Goal: Task Accomplishment & Management: Manage account settings

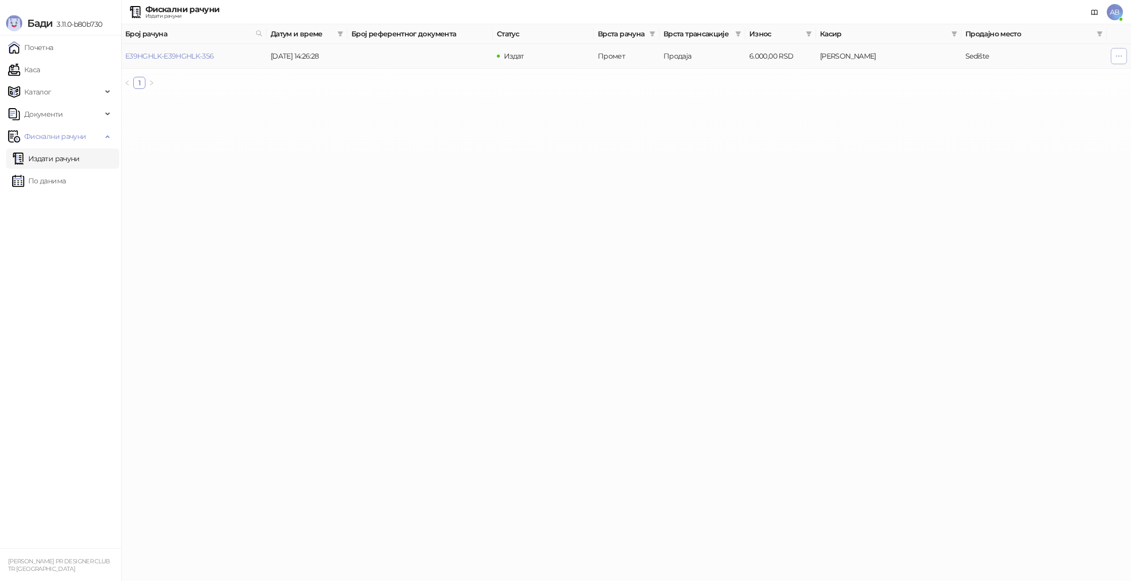
click at [1122, 57] on icon "button" at bounding box center [1119, 56] width 8 height 8
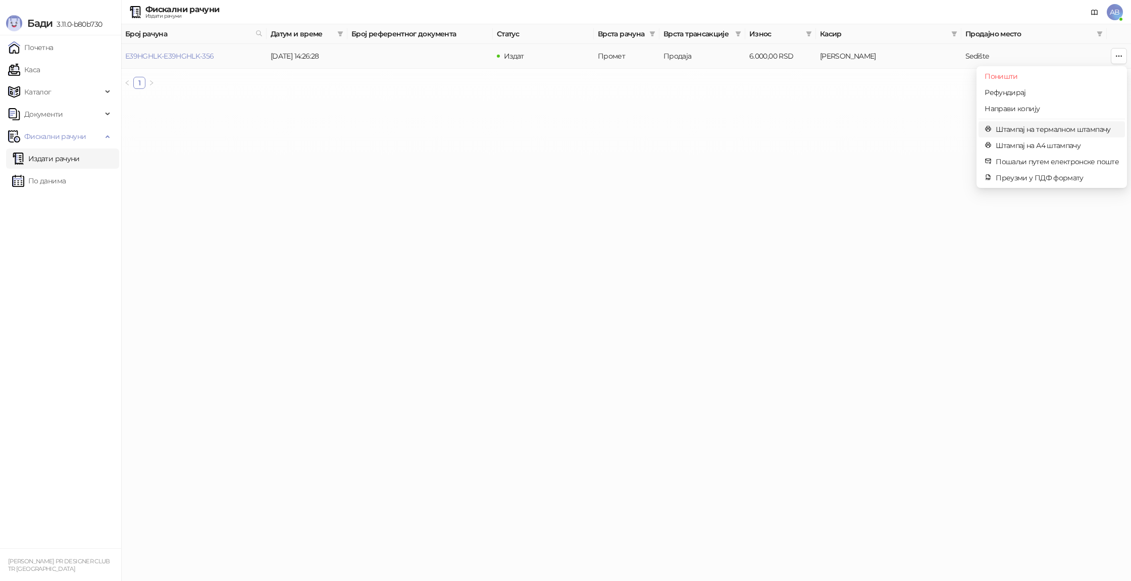
click at [1055, 130] on span "Штампај на термалном штампачу" at bounding box center [1057, 129] width 123 height 11
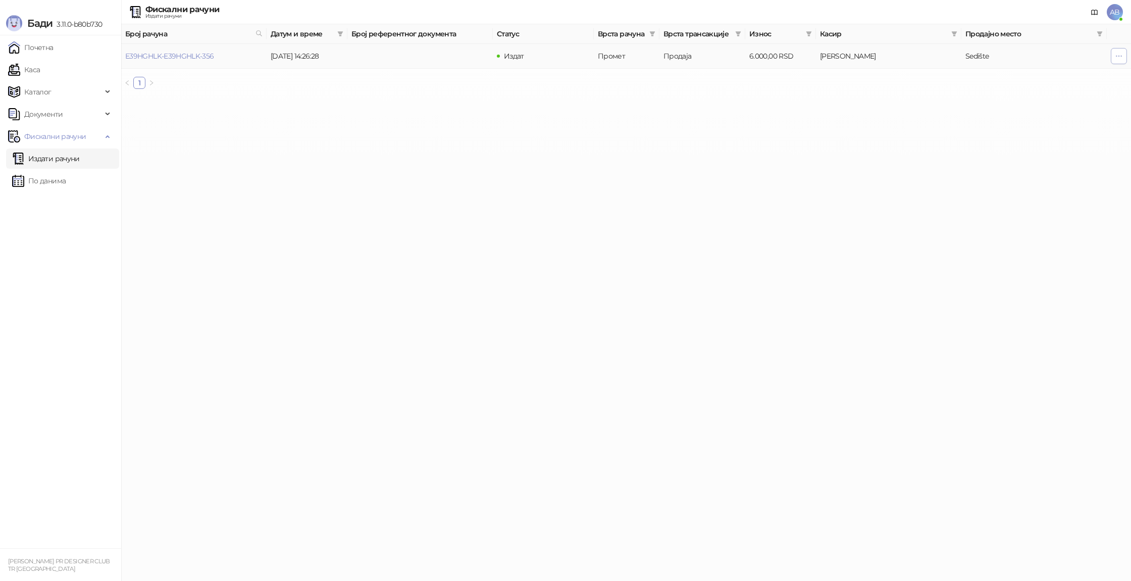
click at [1116, 56] on icon "button" at bounding box center [1119, 56] width 6 height 1
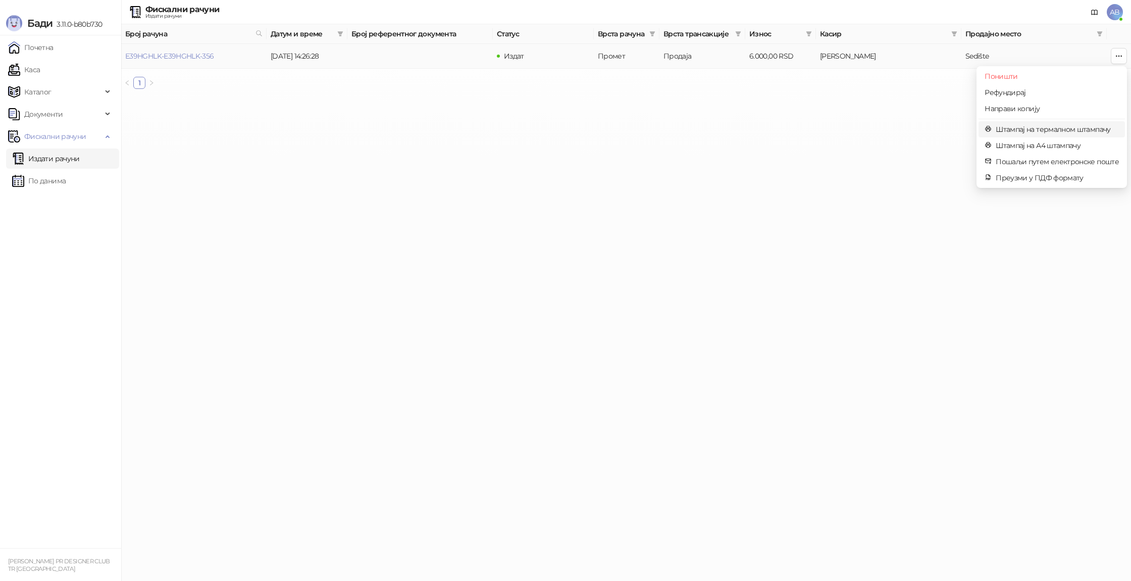
click at [1044, 130] on span "Штампај на термалном штампачу" at bounding box center [1057, 129] width 123 height 11
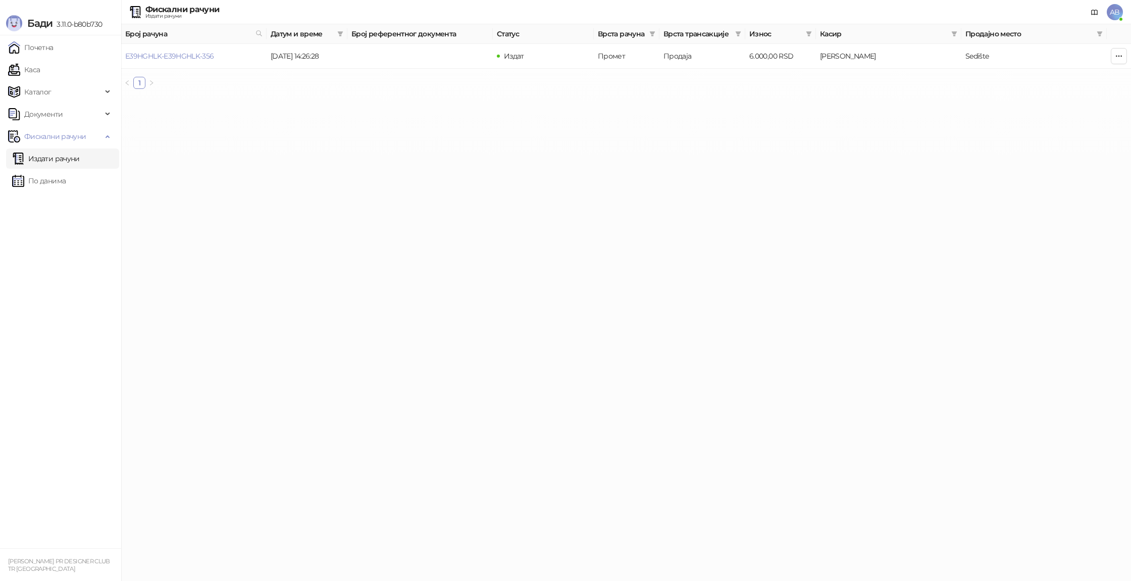
click at [1117, 15] on span "AB" at bounding box center [1115, 12] width 16 height 16
click at [1006, 121] on link "Подешавања" at bounding box center [977, 118] width 59 height 9
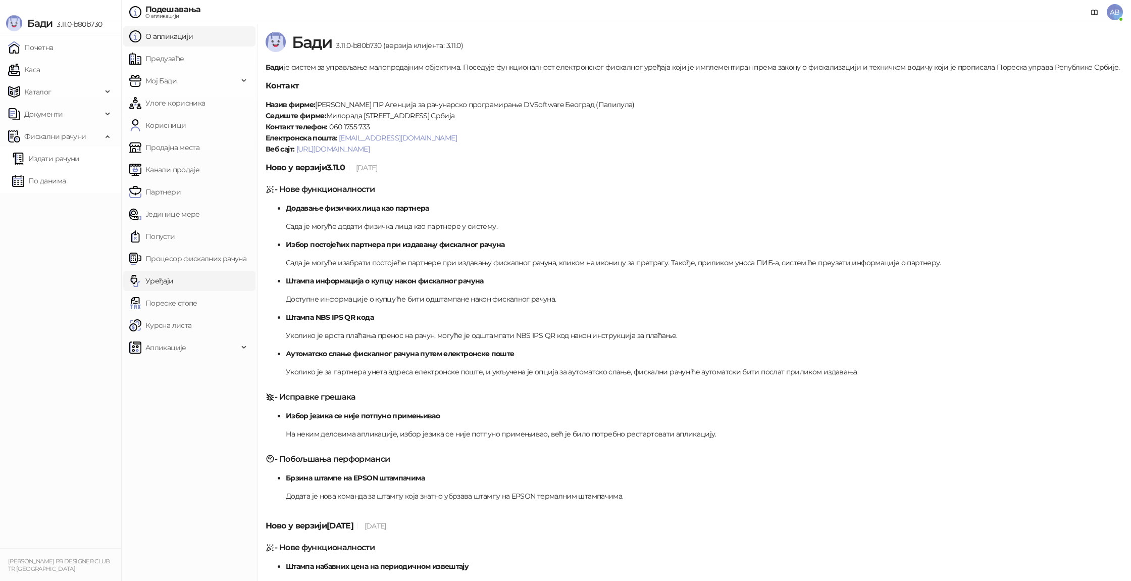
click at [174, 286] on link "Уређаји" at bounding box center [151, 281] width 44 height 20
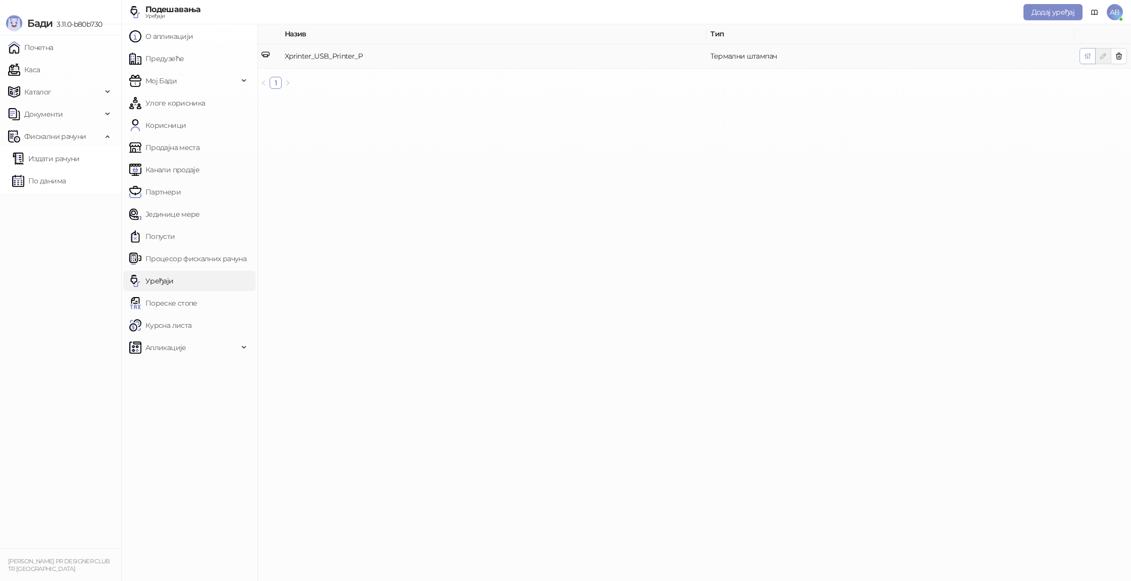
click at [1086, 57] on icon "button" at bounding box center [1087, 56] width 8 height 8
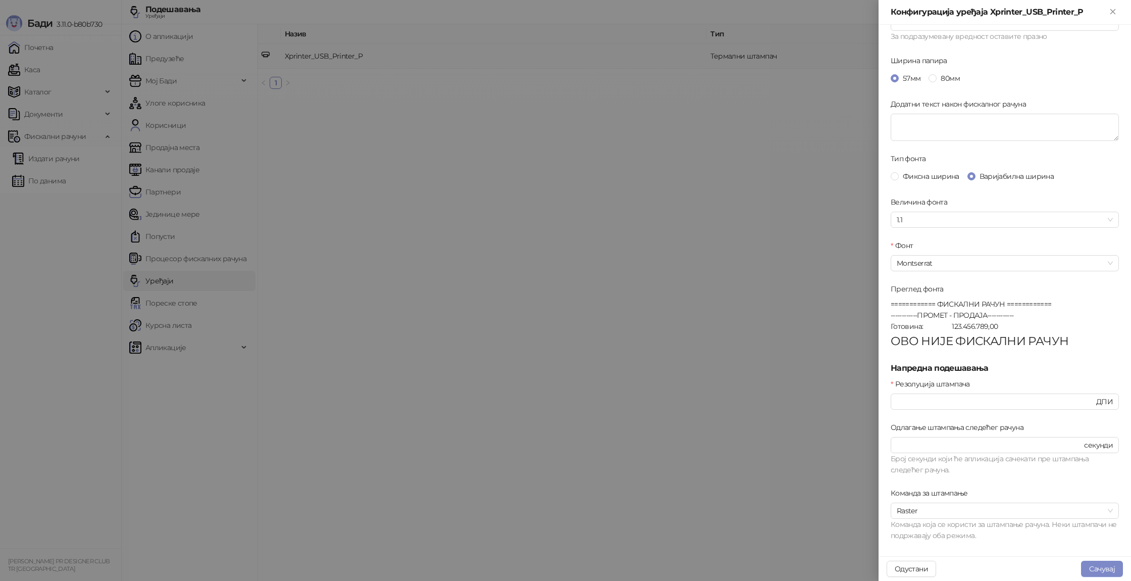
scroll to position [172, 0]
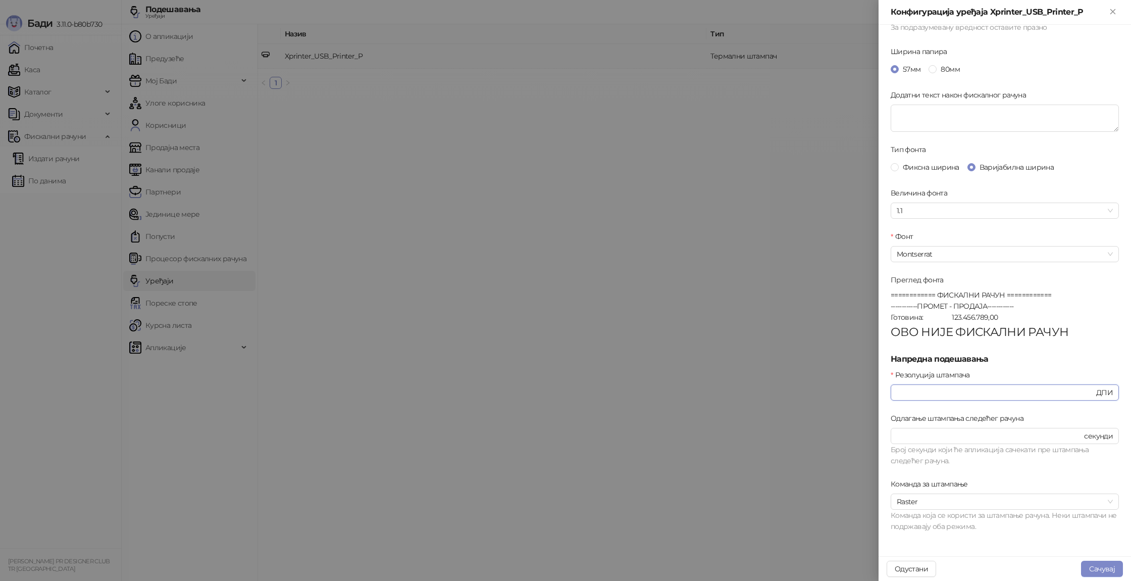
click at [977, 388] on input "***" at bounding box center [995, 392] width 197 height 11
type input "*"
type input "***"
click at [1092, 566] on button "Сачувај" at bounding box center [1102, 568] width 42 height 16
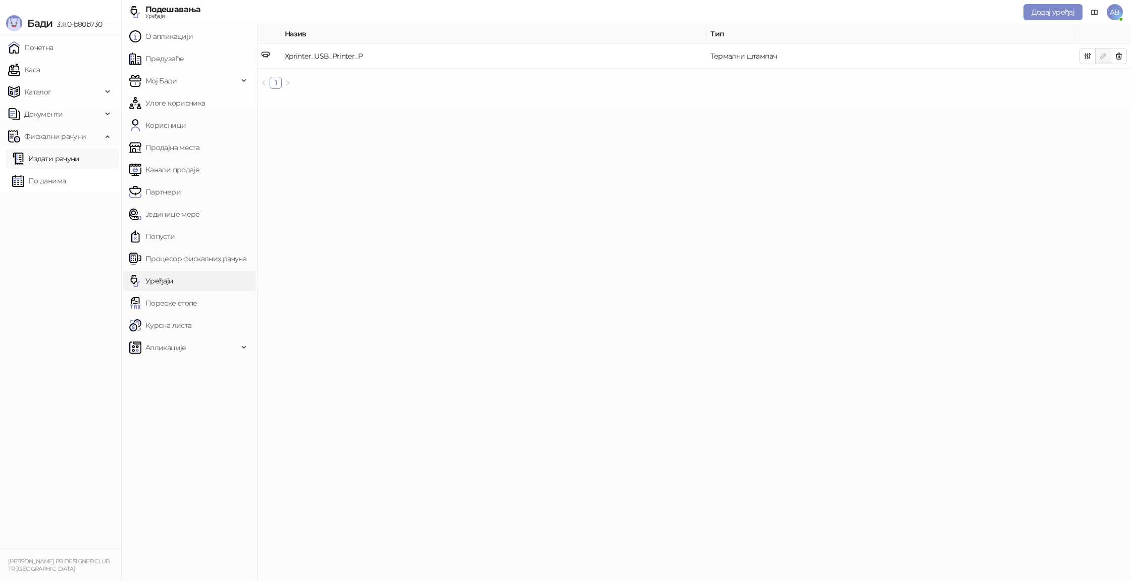
click at [48, 159] on link "Издати рачуни" at bounding box center [46, 158] width 68 height 20
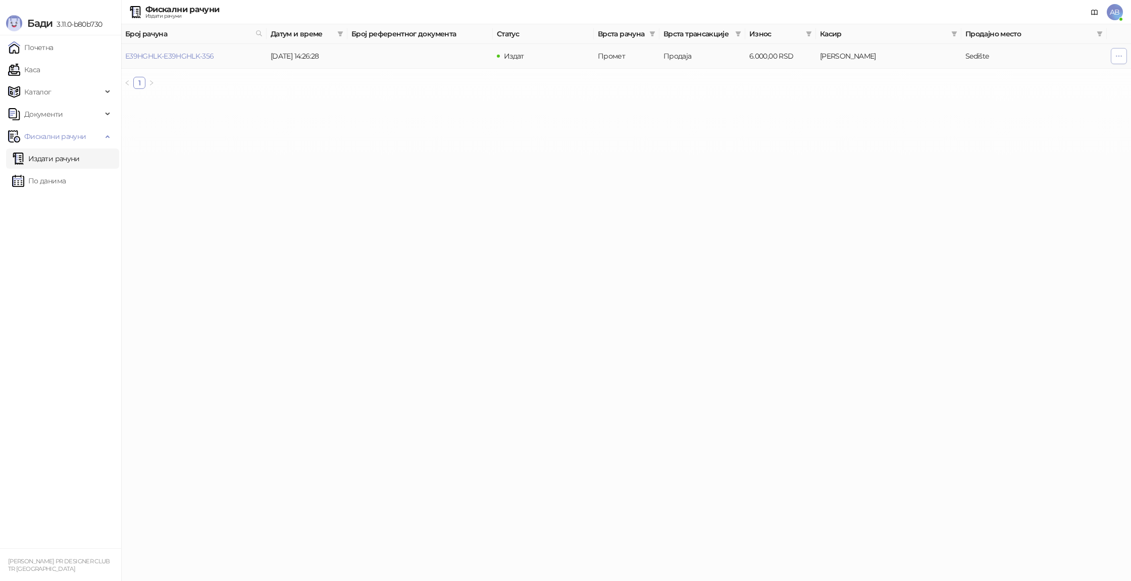
click at [1116, 59] on icon "button" at bounding box center [1119, 56] width 8 height 8
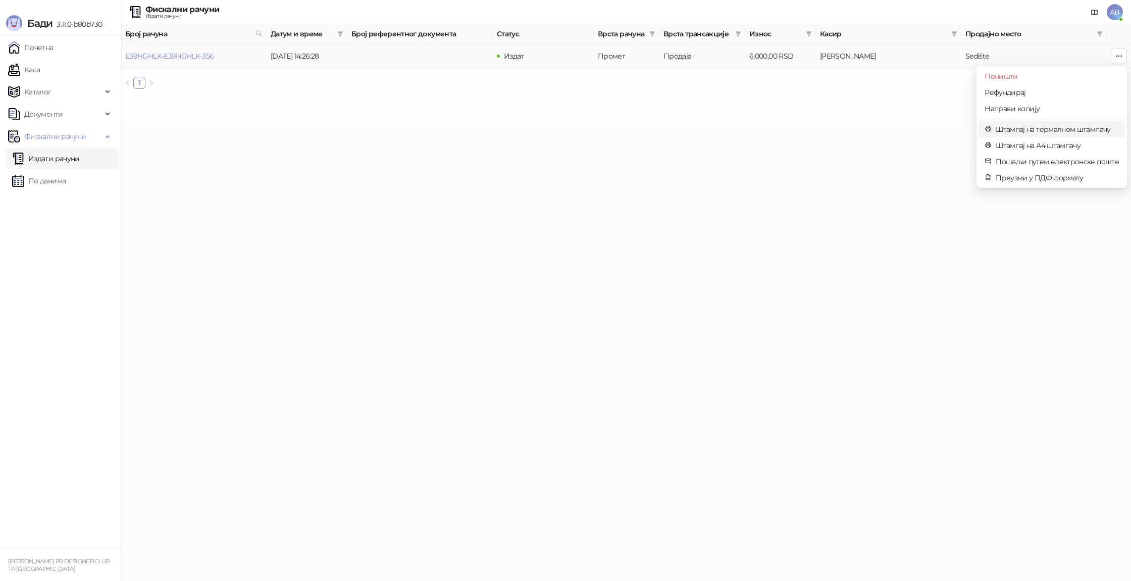
click at [1026, 129] on span "Штампај на термалном штампачу" at bounding box center [1057, 129] width 123 height 11
